Goal: Information Seeking & Learning: Learn about a topic

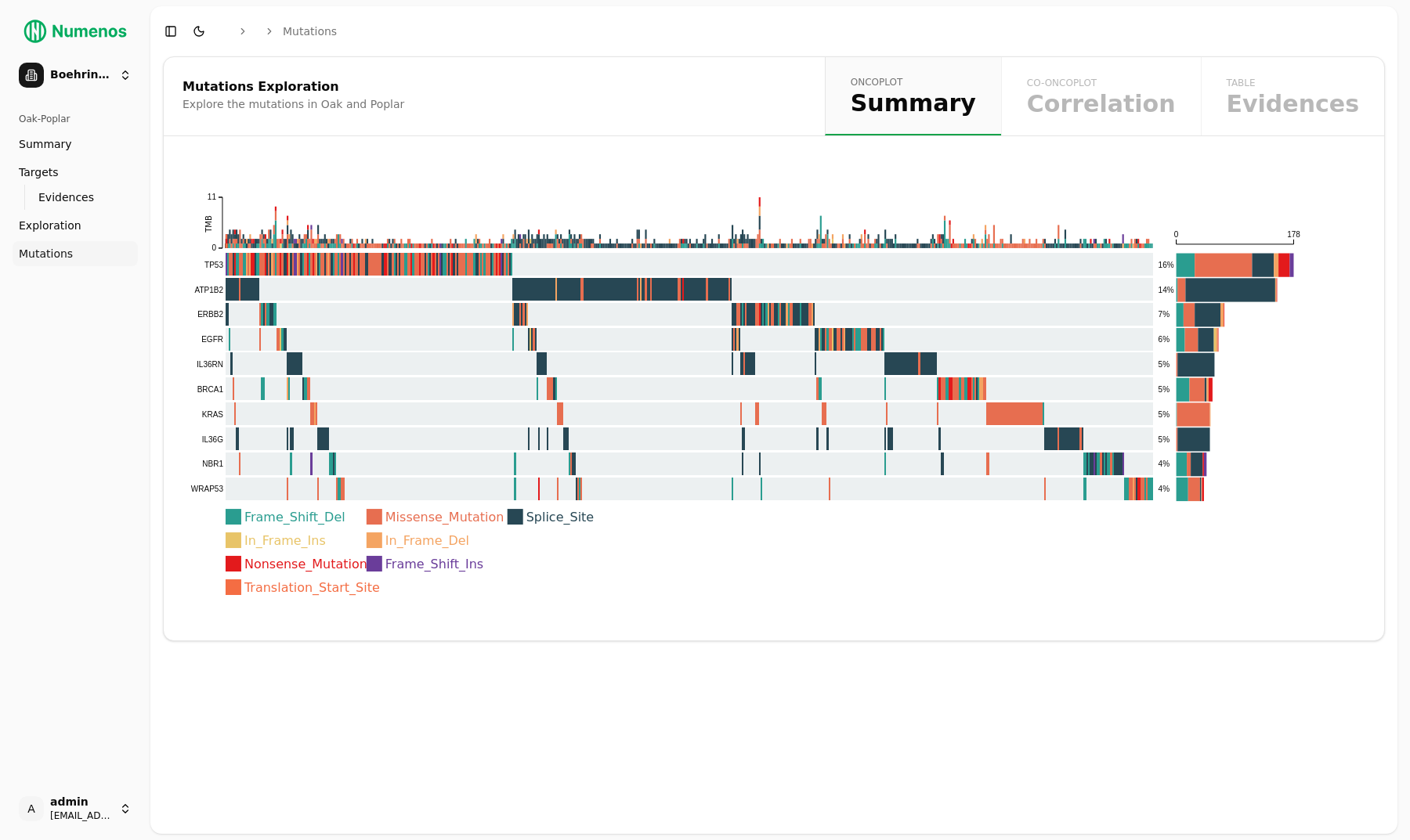
click at [80, 600] on div "Oak-Poplar Summary Targets Evidences Exploration Mutations" at bounding box center [74, 441] width 138 height 683
click at [199, 22] on button "Toggle Dark Mode" at bounding box center [199, 31] width 22 height 22
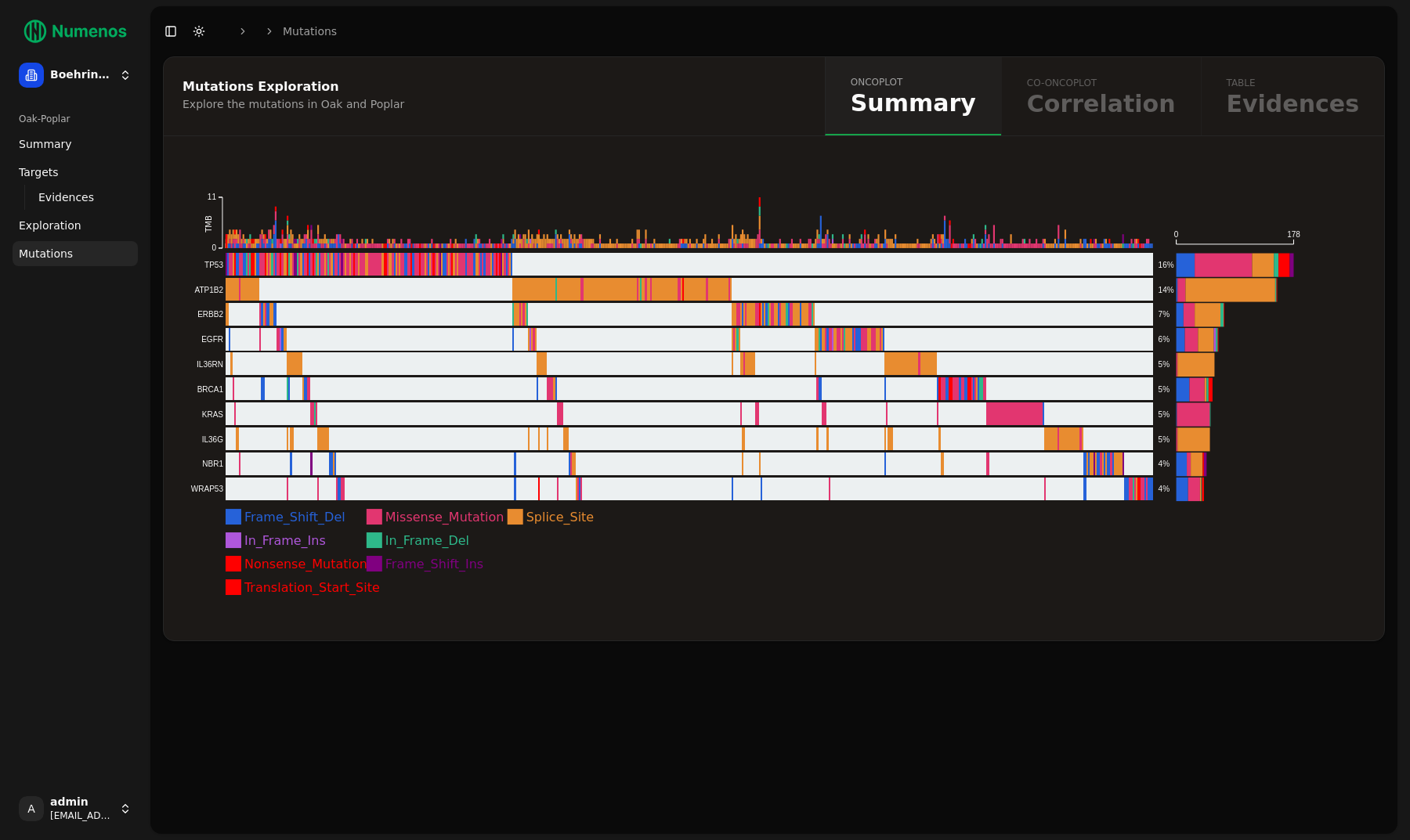
click at [199, 31] on button "Toggle Dark Mode" at bounding box center [199, 31] width 22 height 22
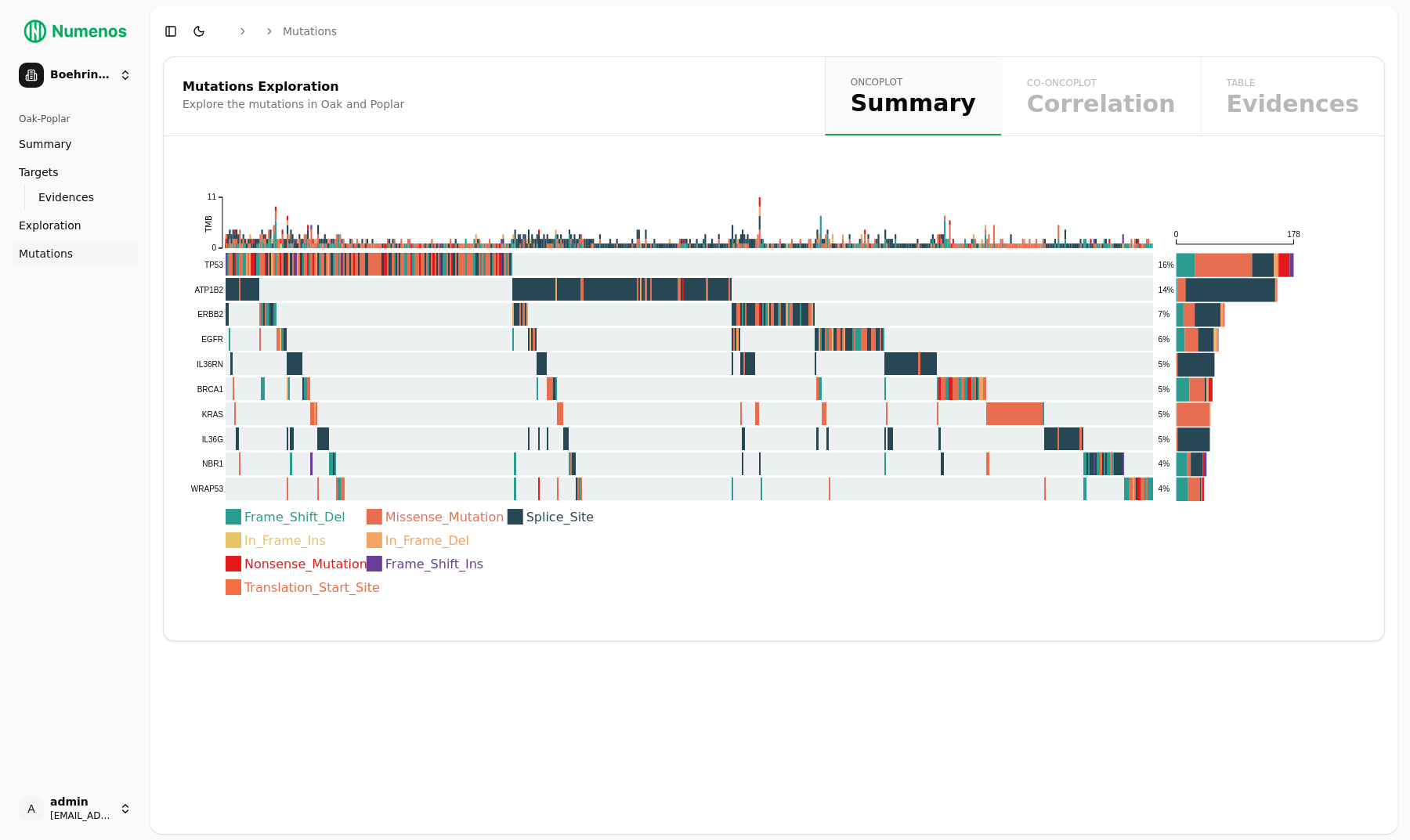
click at [198, 109] on div "Explore the mutations in Oak and Poplar" at bounding box center [492, 104] width 619 height 16
click at [287, 263] on rect at bounding box center [672, 265] width 964 height 24
click at [91, 349] on div "Oak-Poplar Summary Targets Evidences Exploration Mutations" at bounding box center [74, 441] width 138 height 683
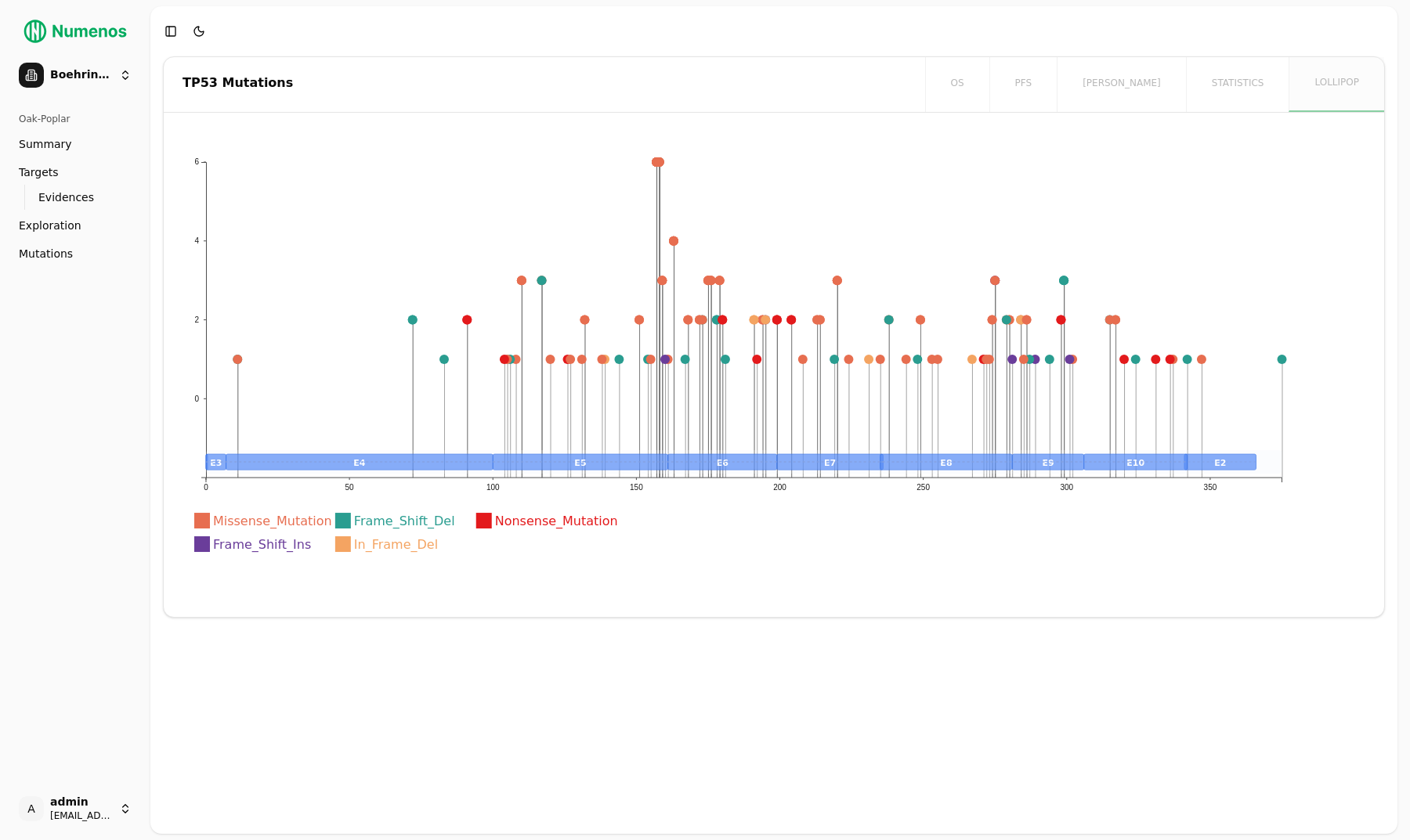
click at [98, 406] on div "Oak-Poplar Summary Targets Evidences Exploration Mutations" at bounding box center [74, 441] width 138 height 683
click at [159, 277] on div "TP53 Mutations os pfs orr statistics lollipop Missense_Mutation Frame_Shift_Del…" at bounding box center [774, 445] width 1247 height 778
click at [145, 314] on button "Toggle Sidebar" at bounding box center [150, 420] width 12 height 840
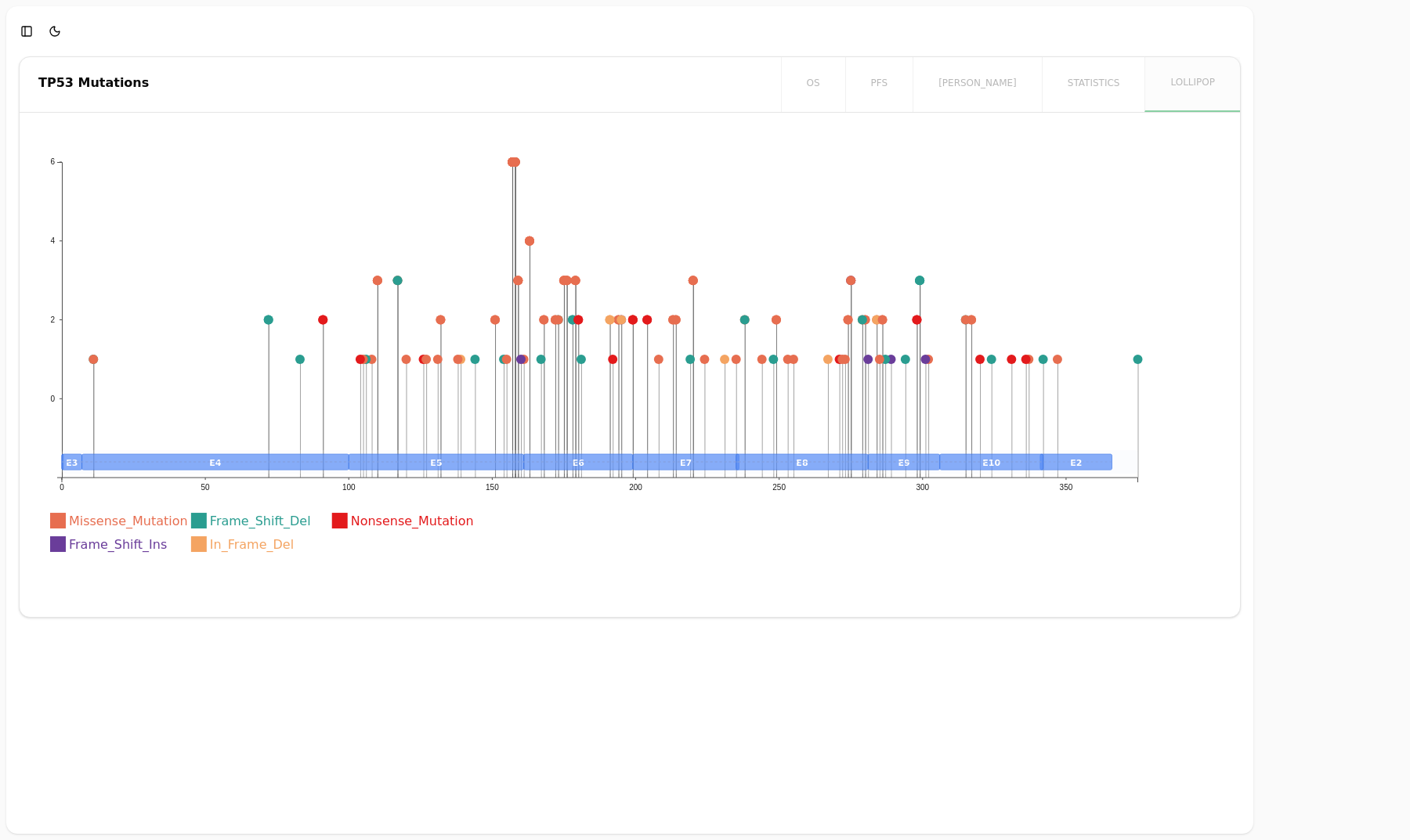
click at [128, 364] on icon "Missense_Mutation Frame_Shift_Del Nonsense_Mutation Frame_Shift_Ins In_Frame_De…" at bounding box center [600, 363] width 1124 height 425
click at [81, 230] on icon "Missense_Mutation Frame_Shift_Del Nonsense_Mutation Frame_Shift_Ins In_Frame_De…" at bounding box center [600, 363] width 1124 height 425
click at [47, 230] on icon "Missense_Mutation Frame_Shift_Del Nonsense_Mutation Frame_Shift_Ins In_Frame_De…" at bounding box center [600, 363] width 1124 height 425
click at [18, 230] on div "TP53 Mutations os pfs orr statistics lollipop Missense_Mutation Frame_Shift_Del…" at bounding box center [629, 445] width 1247 height 778
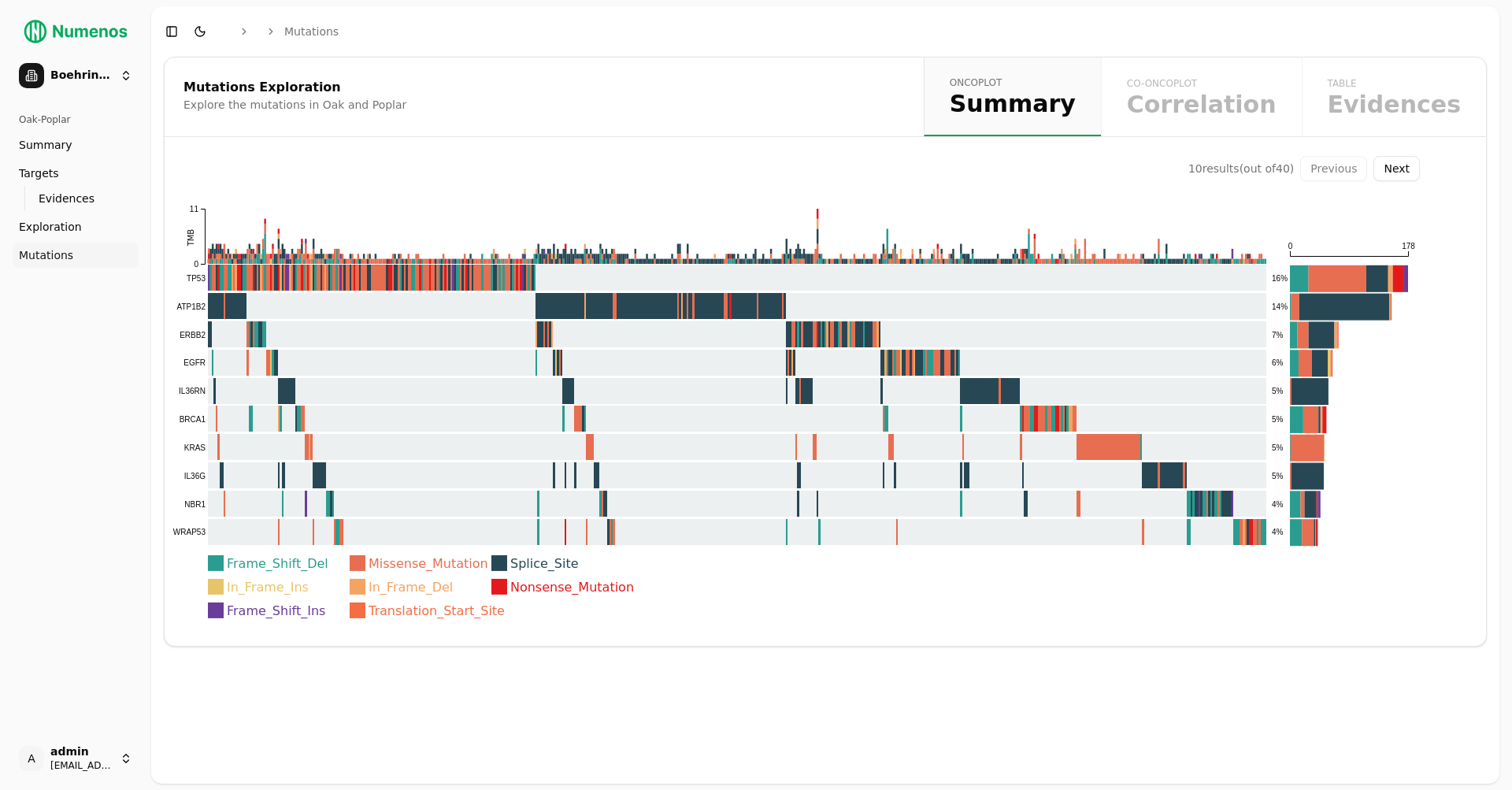
click at [715, 162] on button "Next" at bounding box center [1397, 168] width 47 height 26
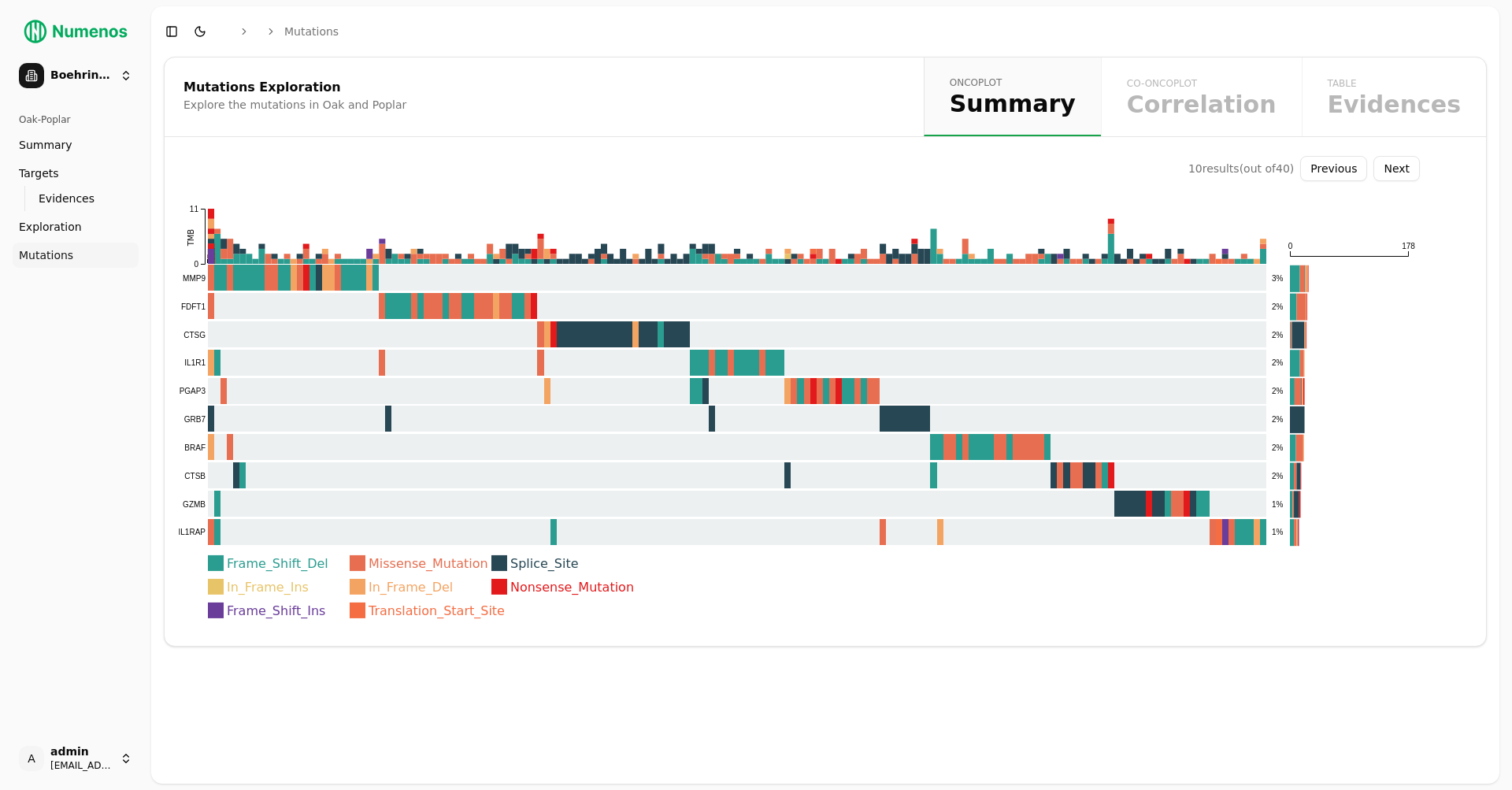
click at [715, 174] on button "Next" at bounding box center [1397, 168] width 47 height 26
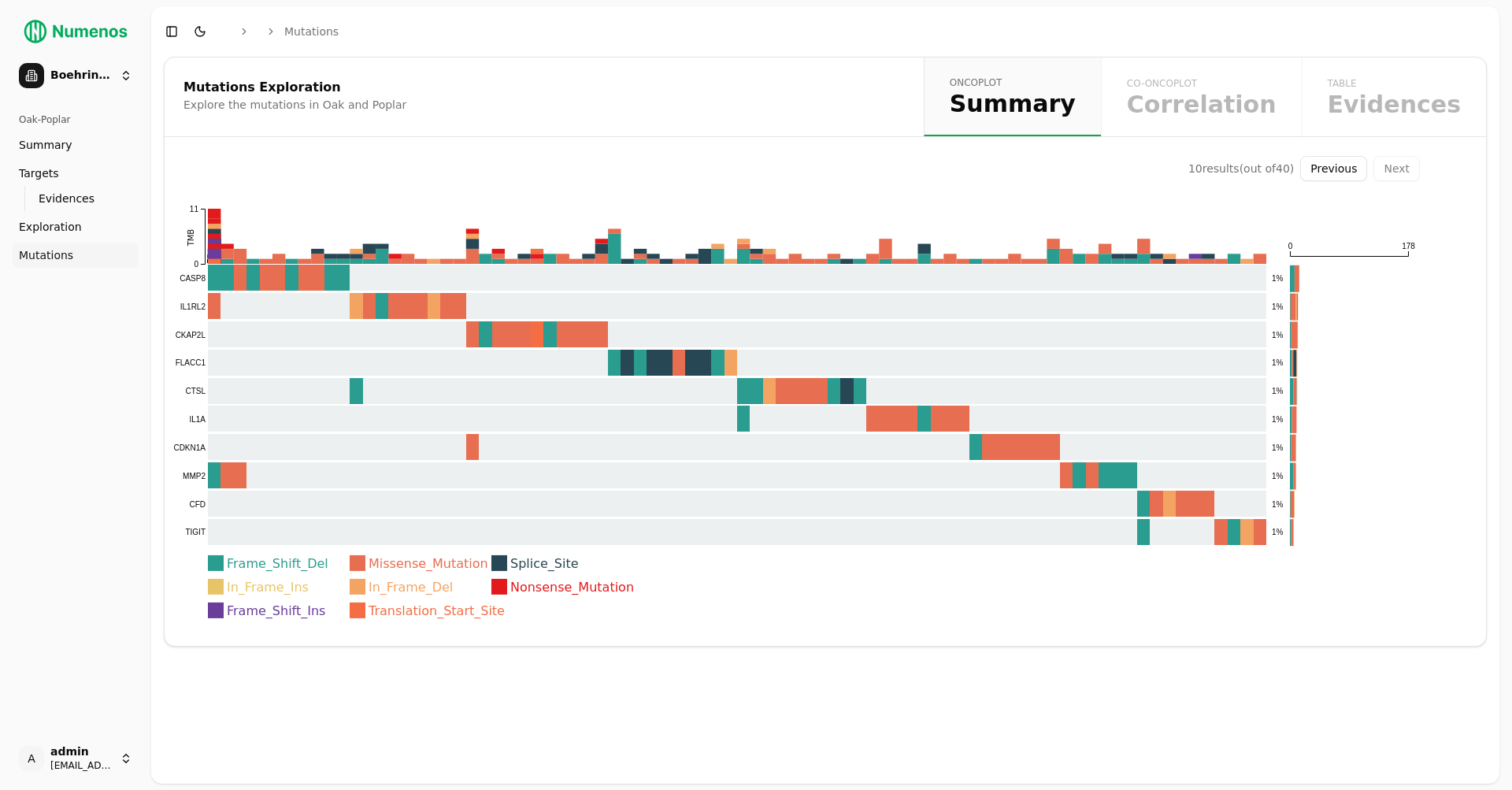
click at [715, 168] on button "Previous" at bounding box center [1334, 168] width 67 height 26
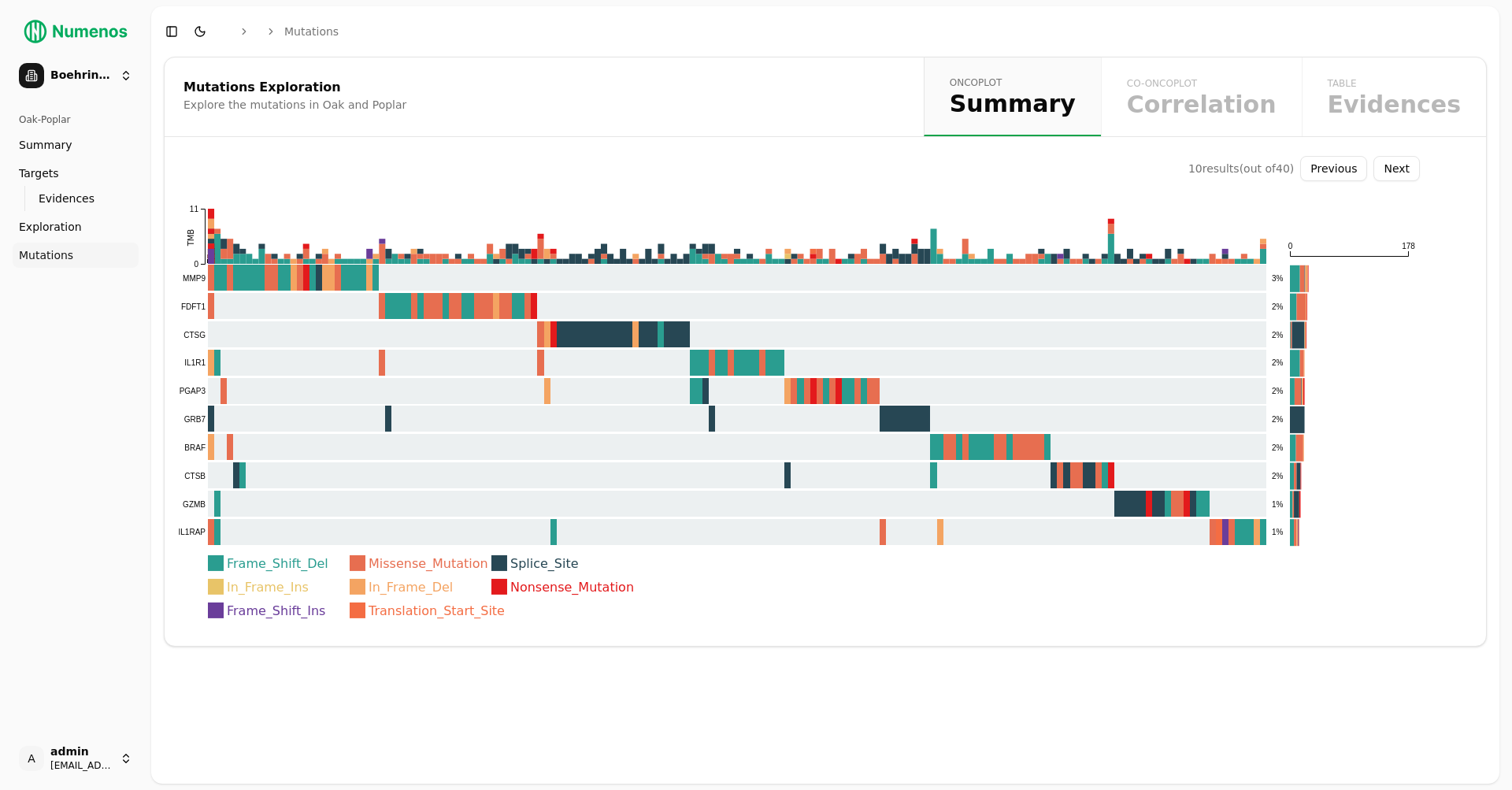
click at [715, 169] on button "Next" at bounding box center [1397, 168] width 47 height 26
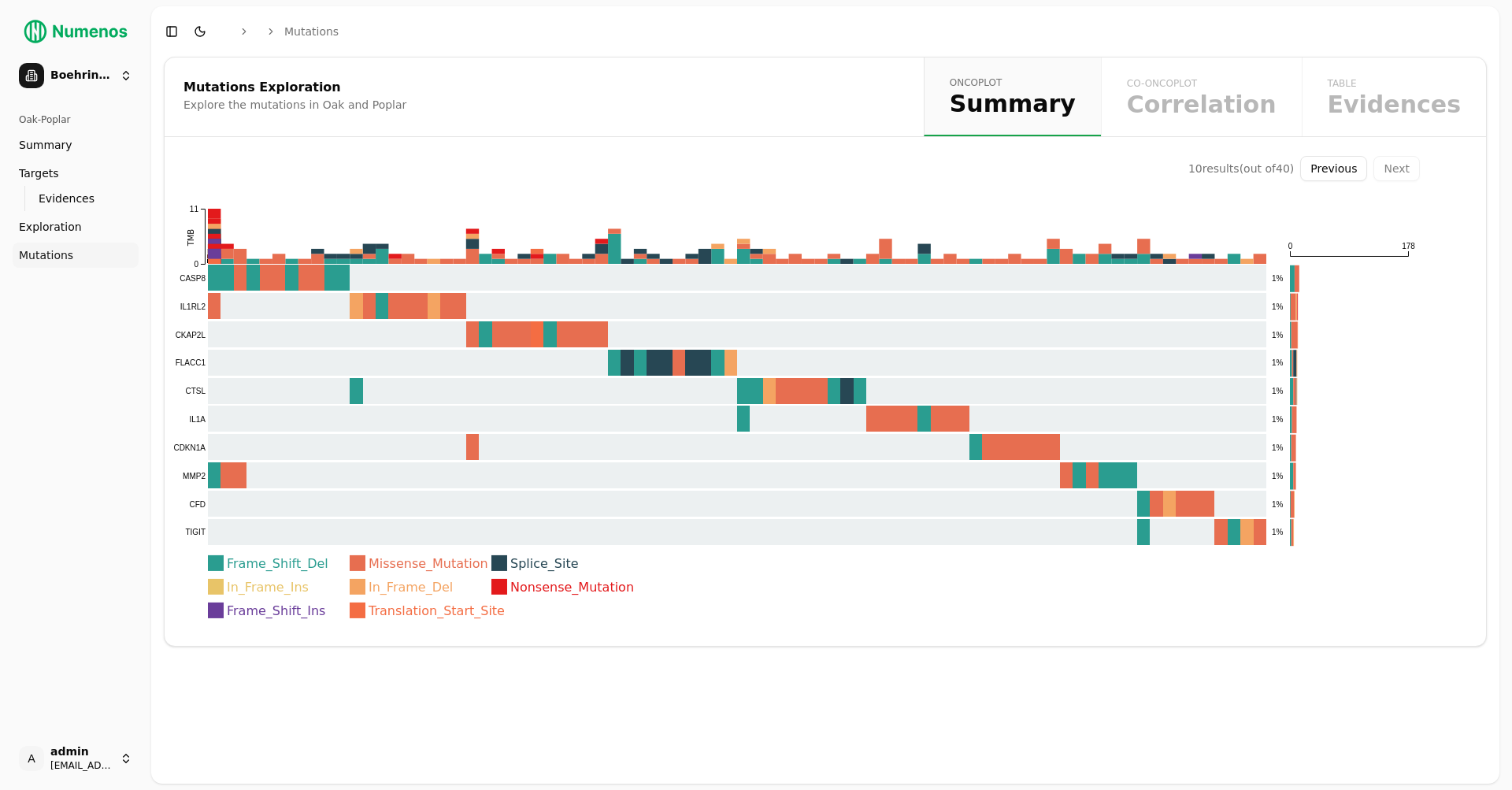
click at [715, 166] on button "Previous" at bounding box center [1334, 168] width 67 height 26
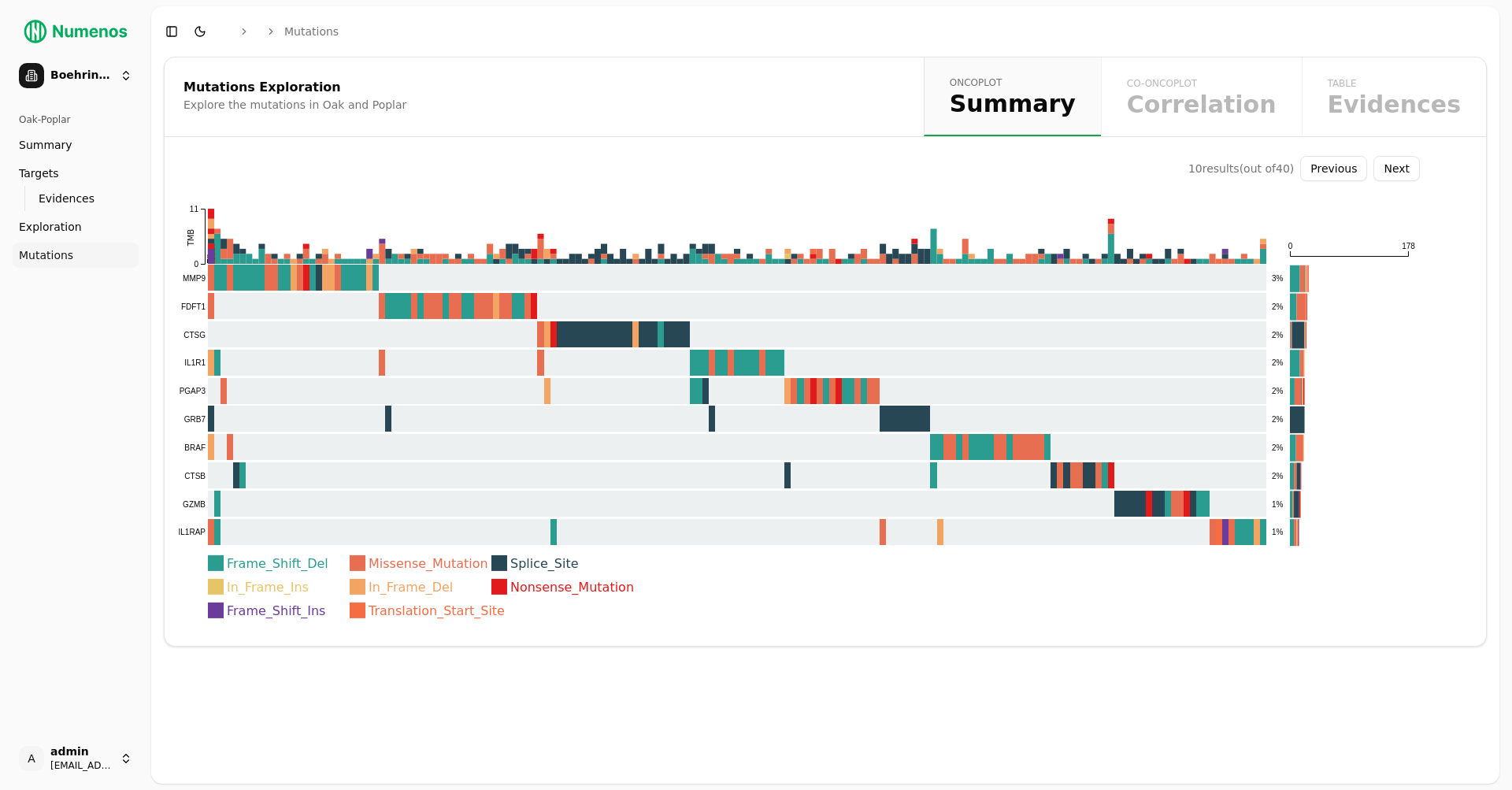
click at [715, 166] on button "Previous" at bounding box center [1334, 168] width 67 height 26
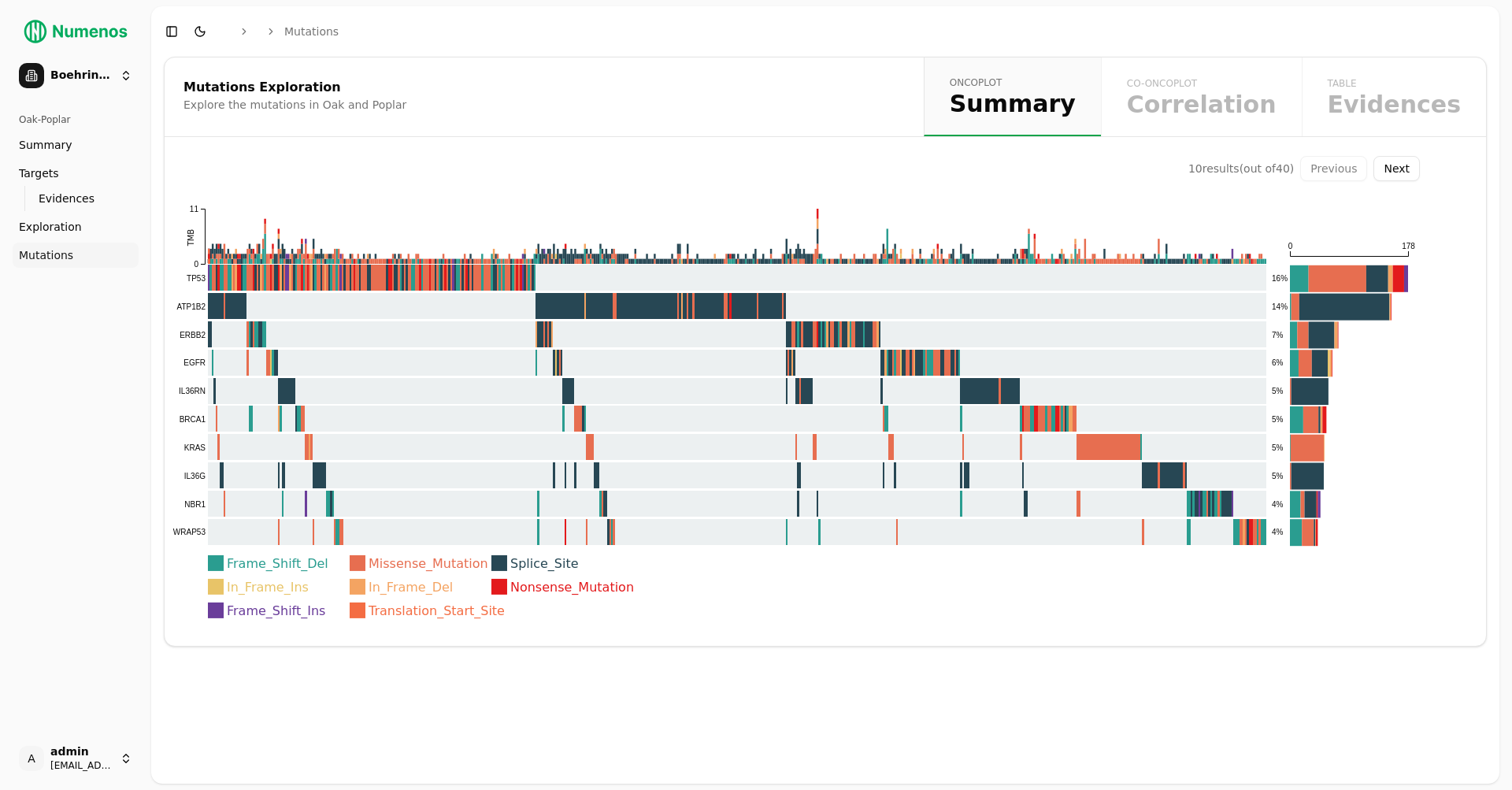
click at [715, 155] on div "Mutations Exploration Explore the mutations in Oak and Poplar oncoplot Summary …" at bounding box center [826, 351] width 1323 height 590
click at [715, 165] on button "Next" at bounding box center [1397, 168] width 47 height 26
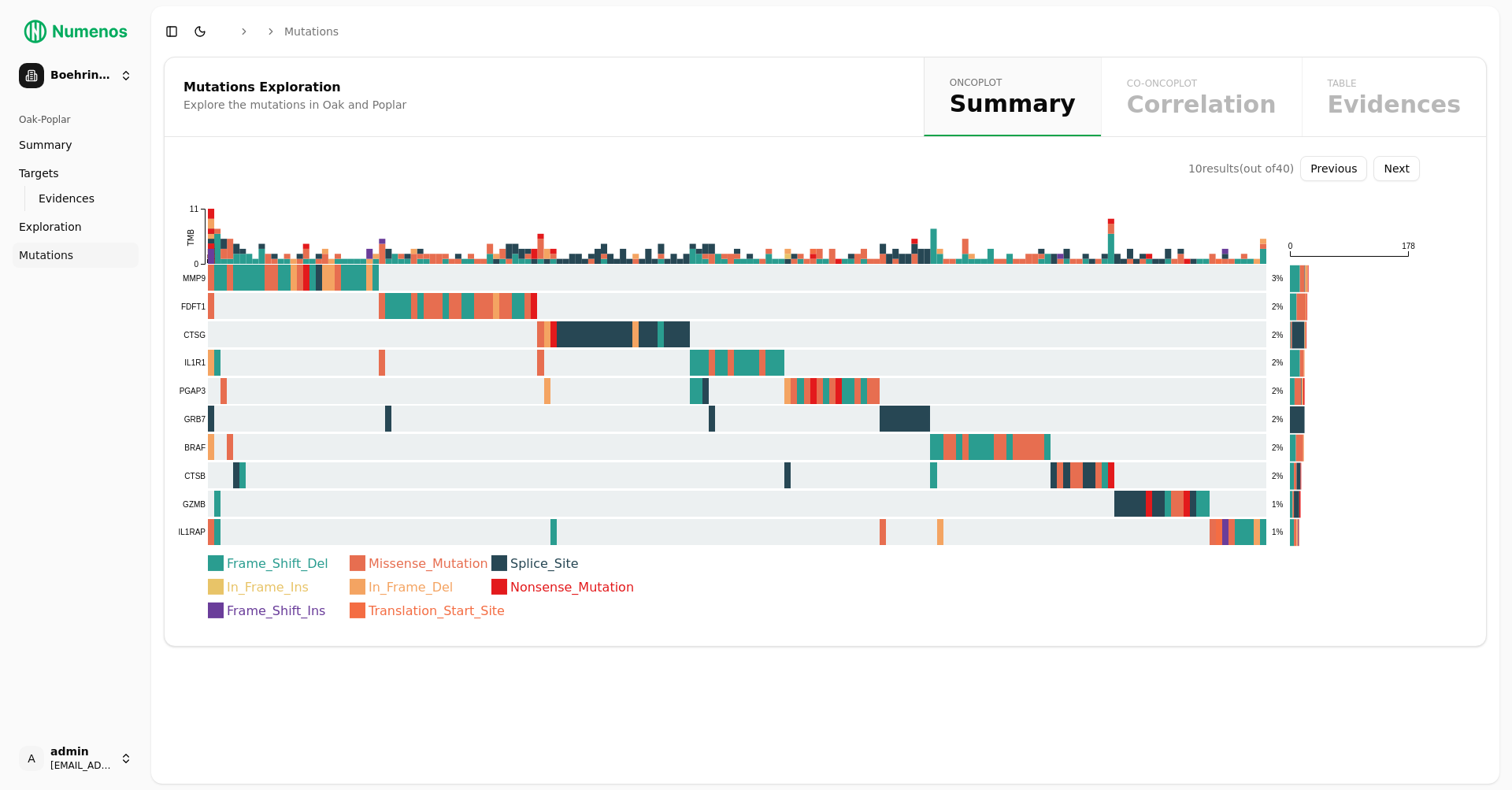
click at [715, 165] on button "Next" at bounding box center [1397, 168] width 47 height 26
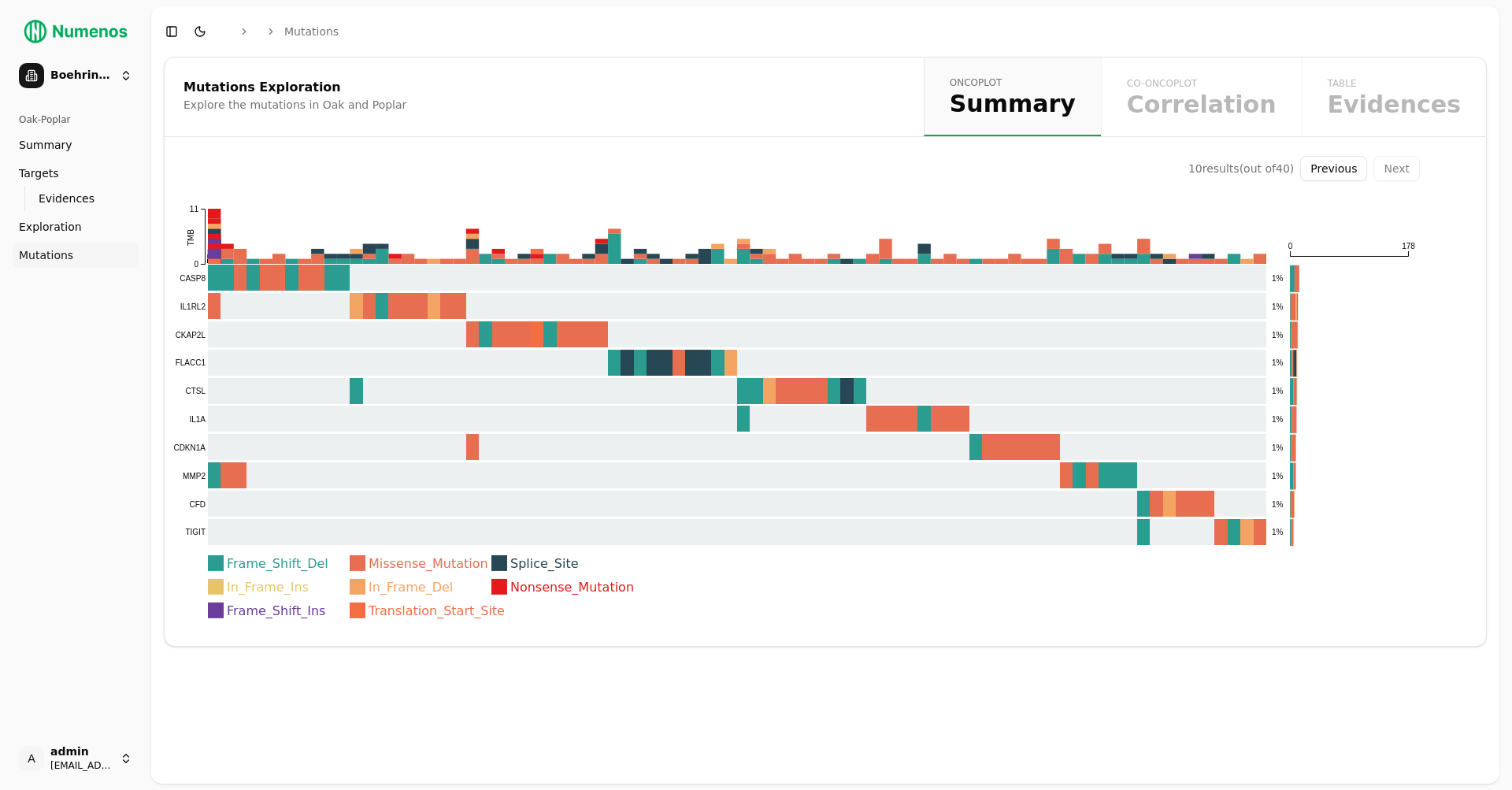
click at [715, 172] on button "Previous" at bounding box center [1334, 168] width 67 height 26
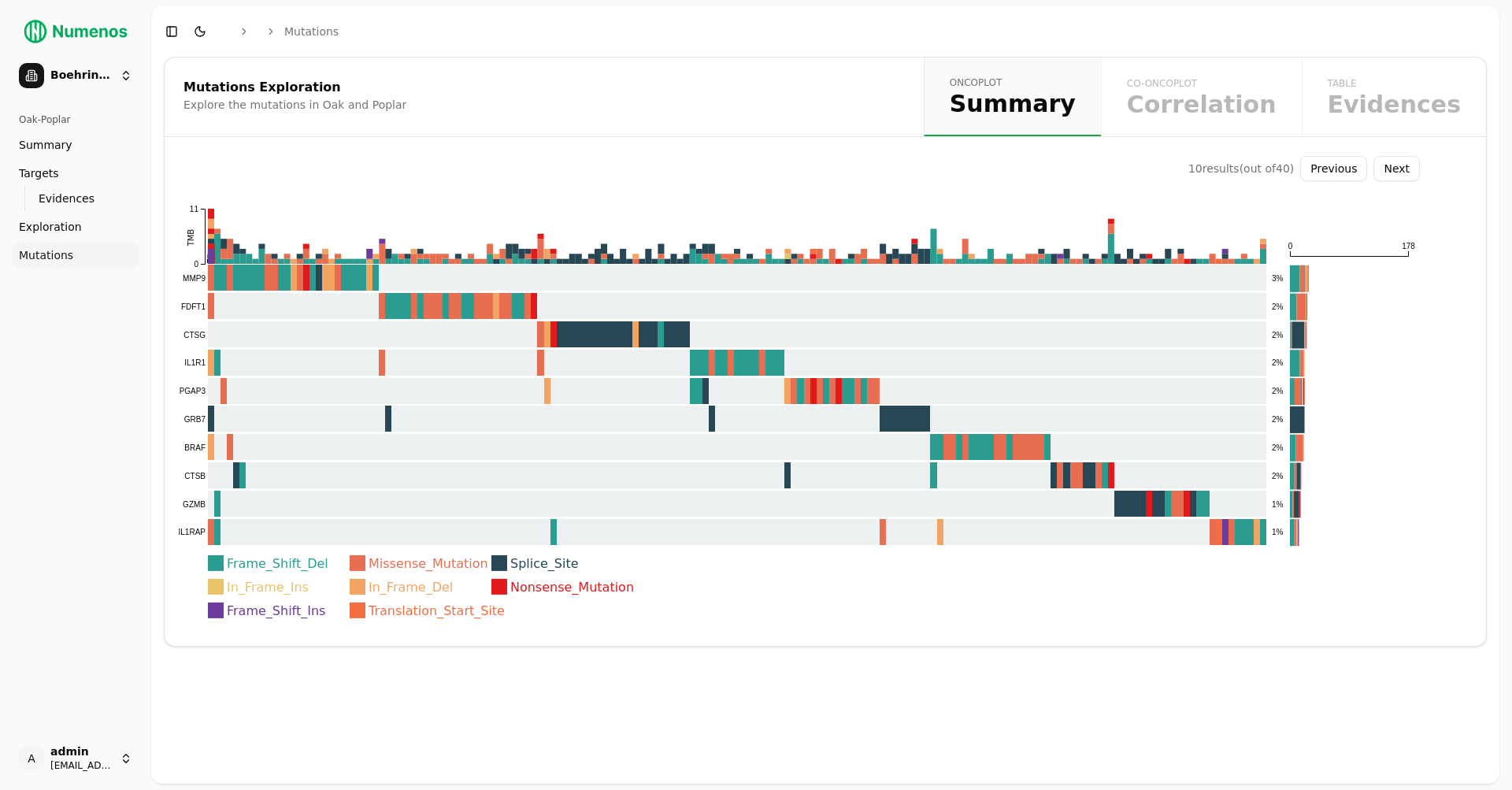
click at [715, 172] on button "Previous" at bounding box center [1334, 168] width 67 height 26
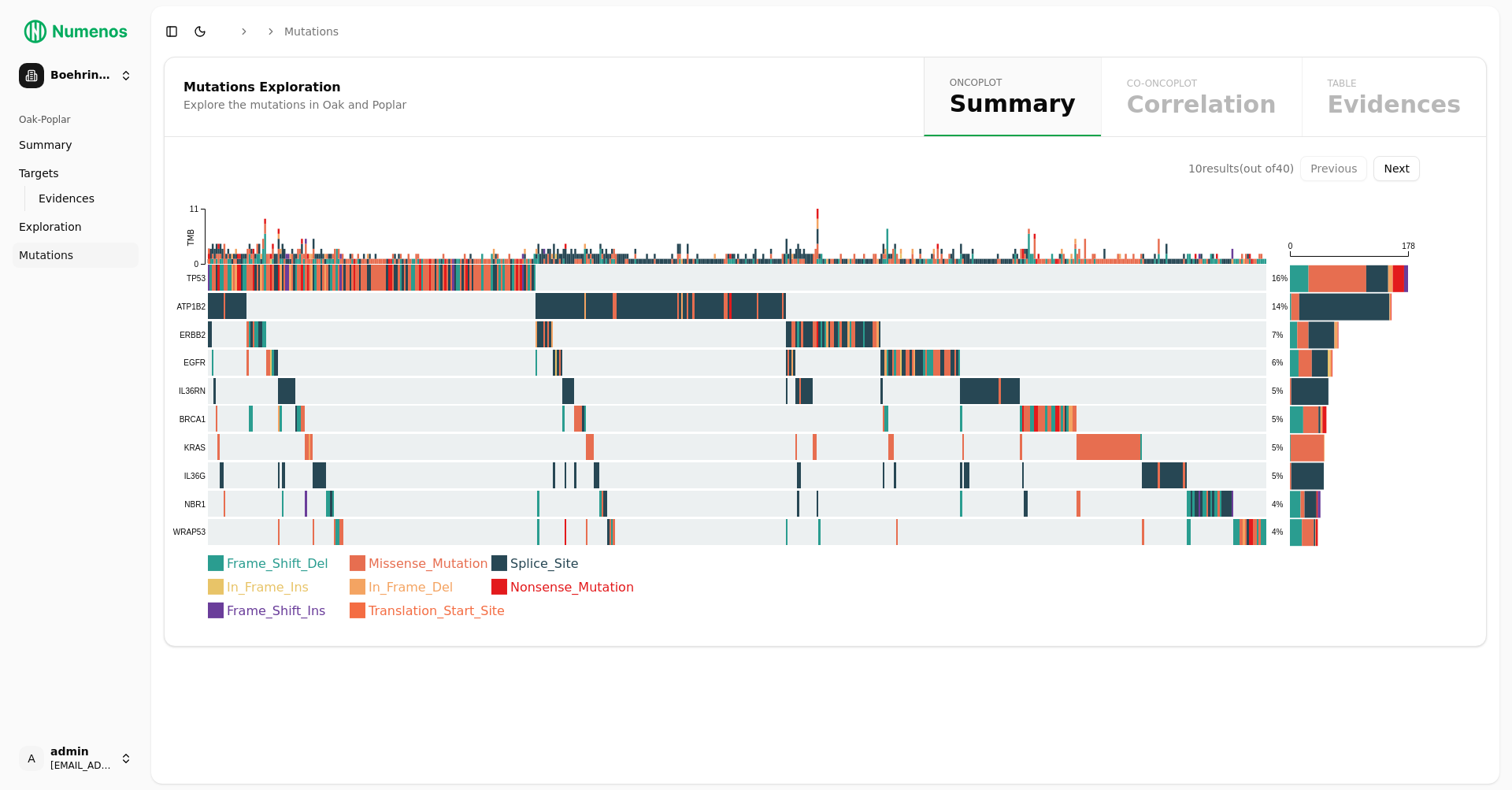
click at [715, 172] on div "Previous Next" at bounding box center [1360, 168] width 120 height 26
click at [715, 165] on button "Next" at bounding box center [1397, 168] width 47 height 26
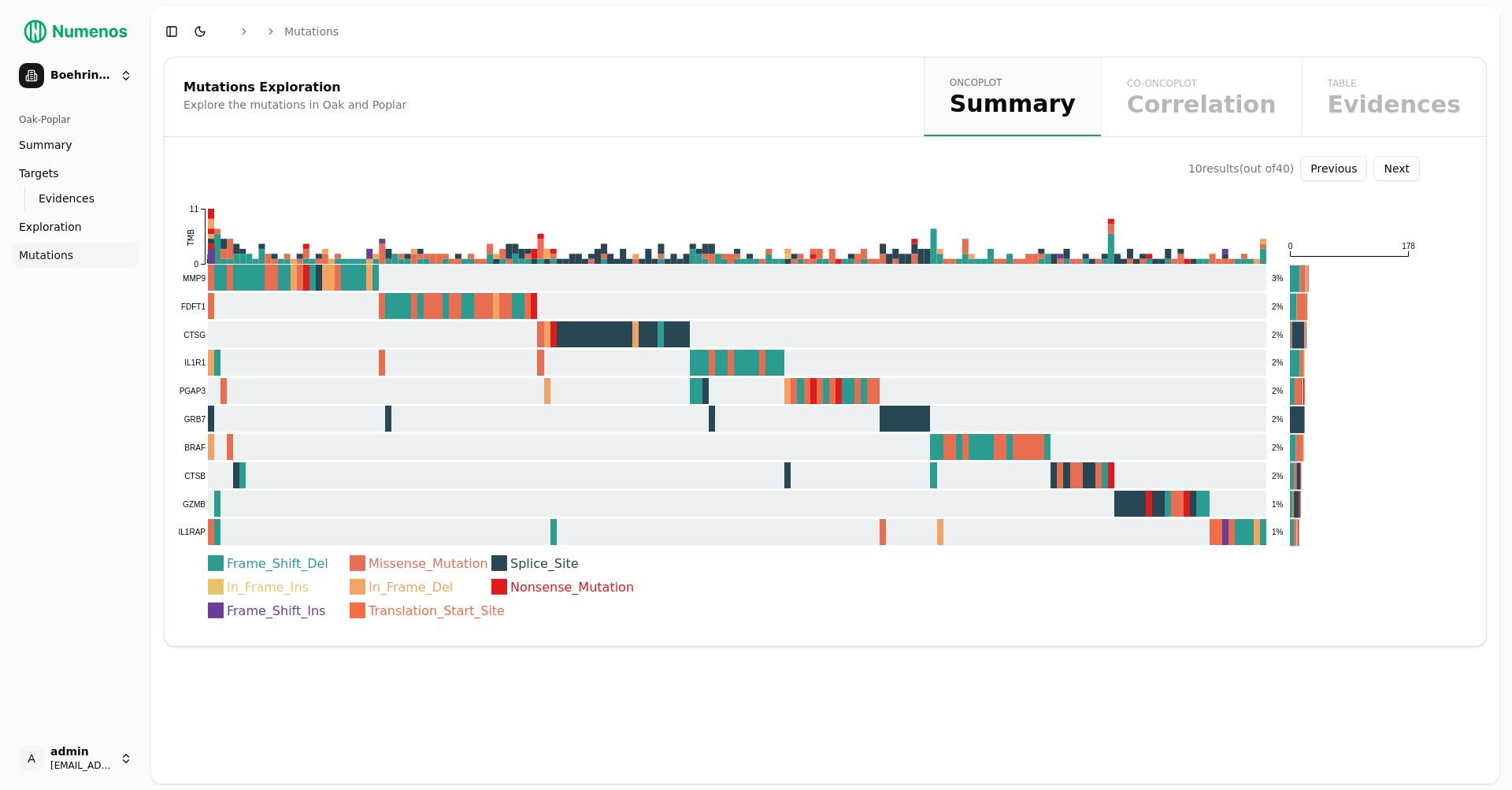
click at [715, 165] on button "Next" at bounding box center [1397, 168] width 47 height 26
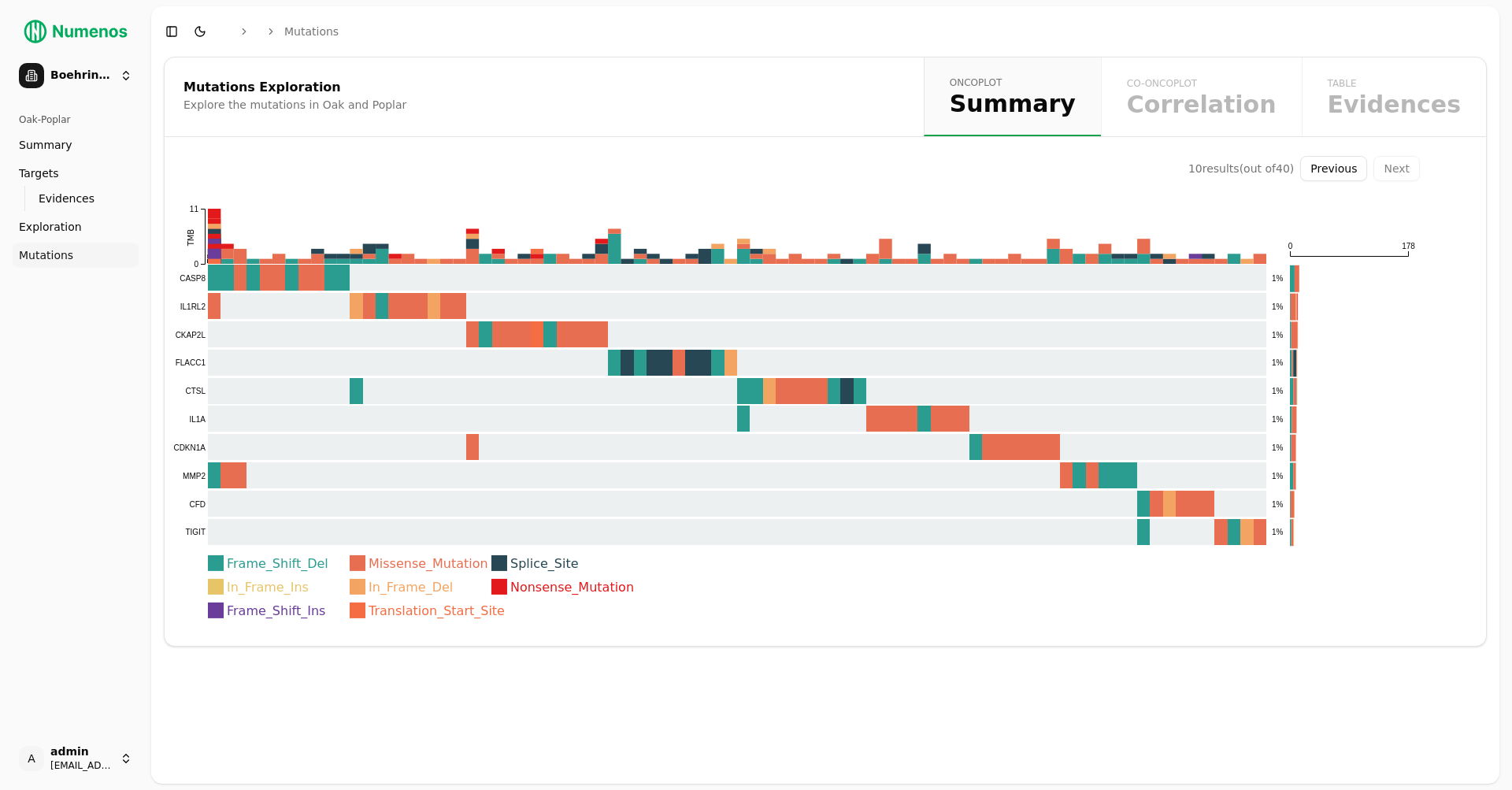
click at [715, 258] on div "10 result s (out of 40 ) Previous Next Frame_Shift_Del Missense_Mutation Splice…" at bounding box center [826, 401] width 1322 height 490
click at [715, 174] on button "Previous" at bounding box center [1334, 168] width 67 height 26
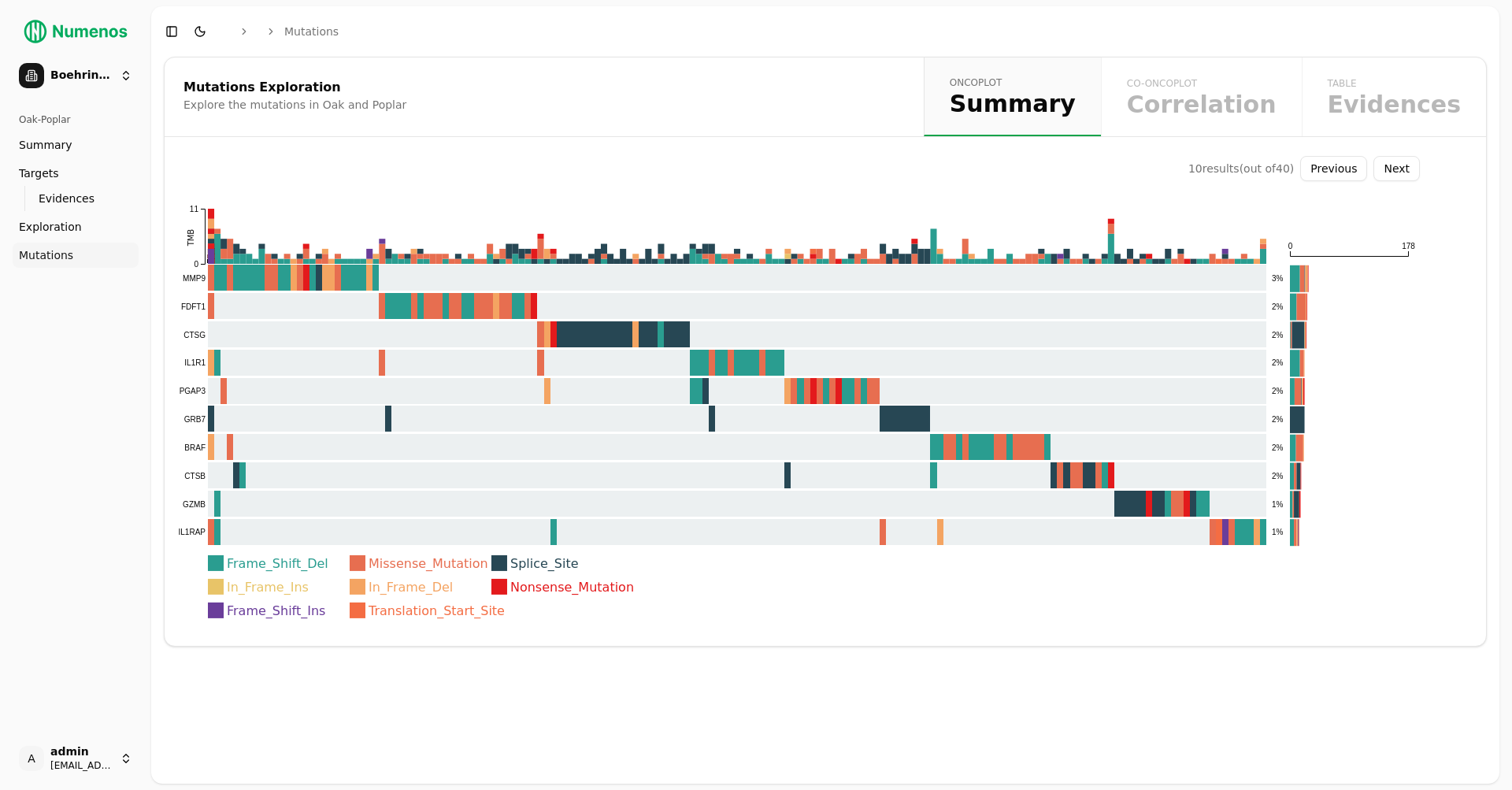
click at [715, 521] on div "10 result s (out of 40 ) Previous Next Frame_Shift_Del Missense_Mutation Splice…" at bounding box center [826, 401] width 1322 height 490
click at [545, 52] on header "Toggle Sidebar Toggle Dark Mode Mutations" at bounding box center [826, 31] width 1348 height 50
click at [715, 165] on button "Previous" at bounding box center [1334, 168] width 67 height 26
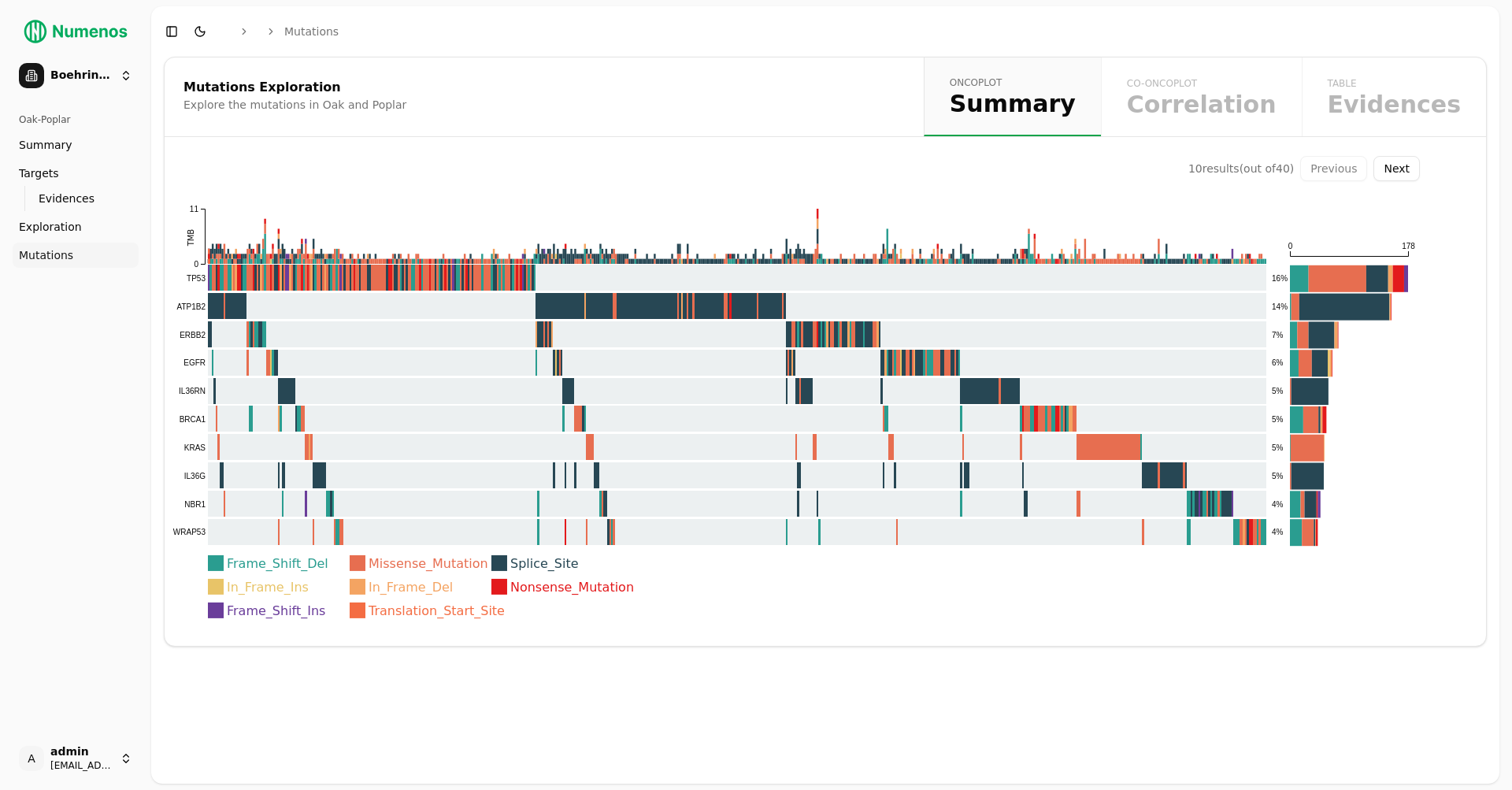
click at [715, 591] on icon "Frame_Shift_Del Missense_Mutation Splice_Site In_Frame_Ins In_Frame_Del Nonsens…" at bounding box center [792, 413] width 1256 height 464
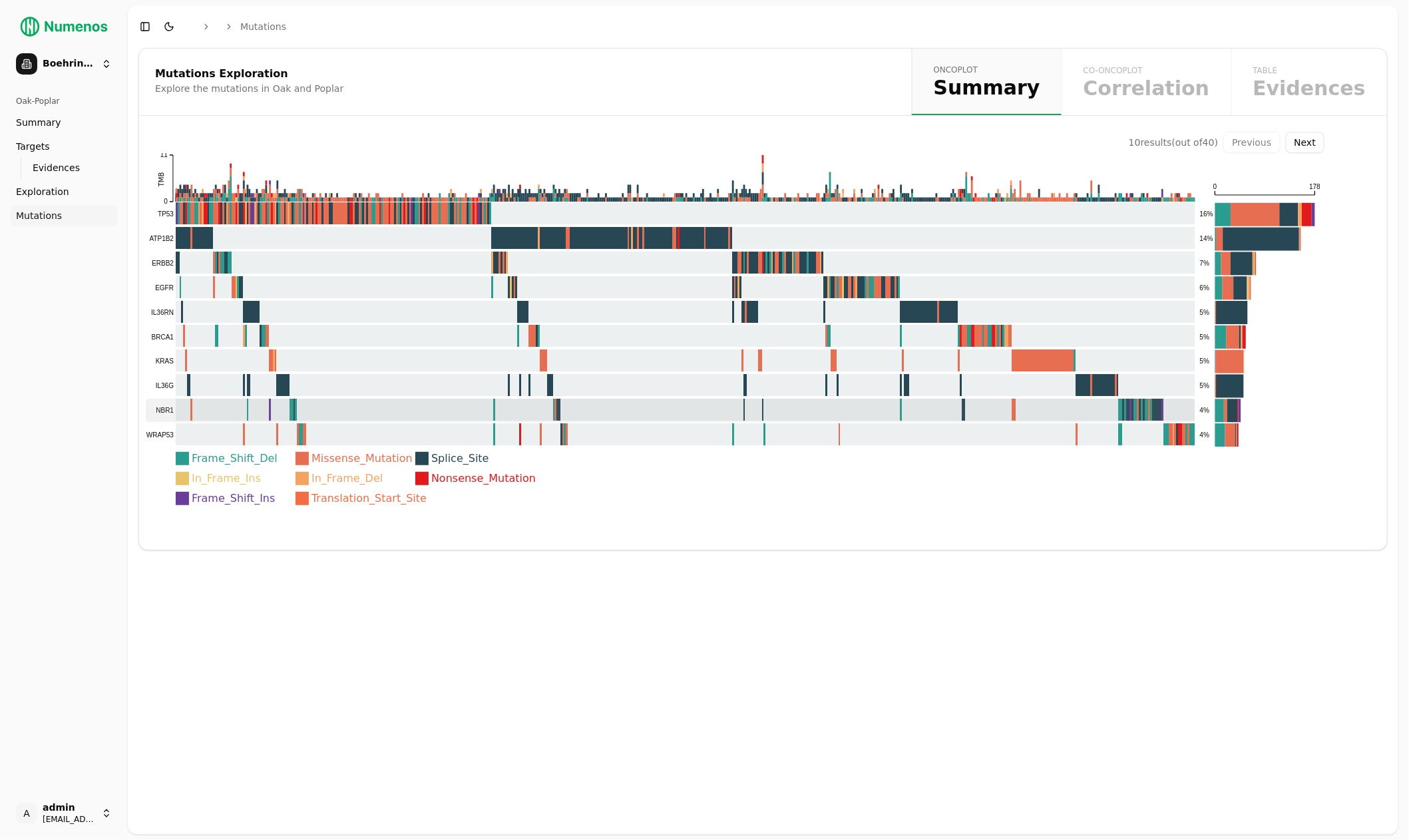
scroll to position [20, 0]
